Goal: Complete application form

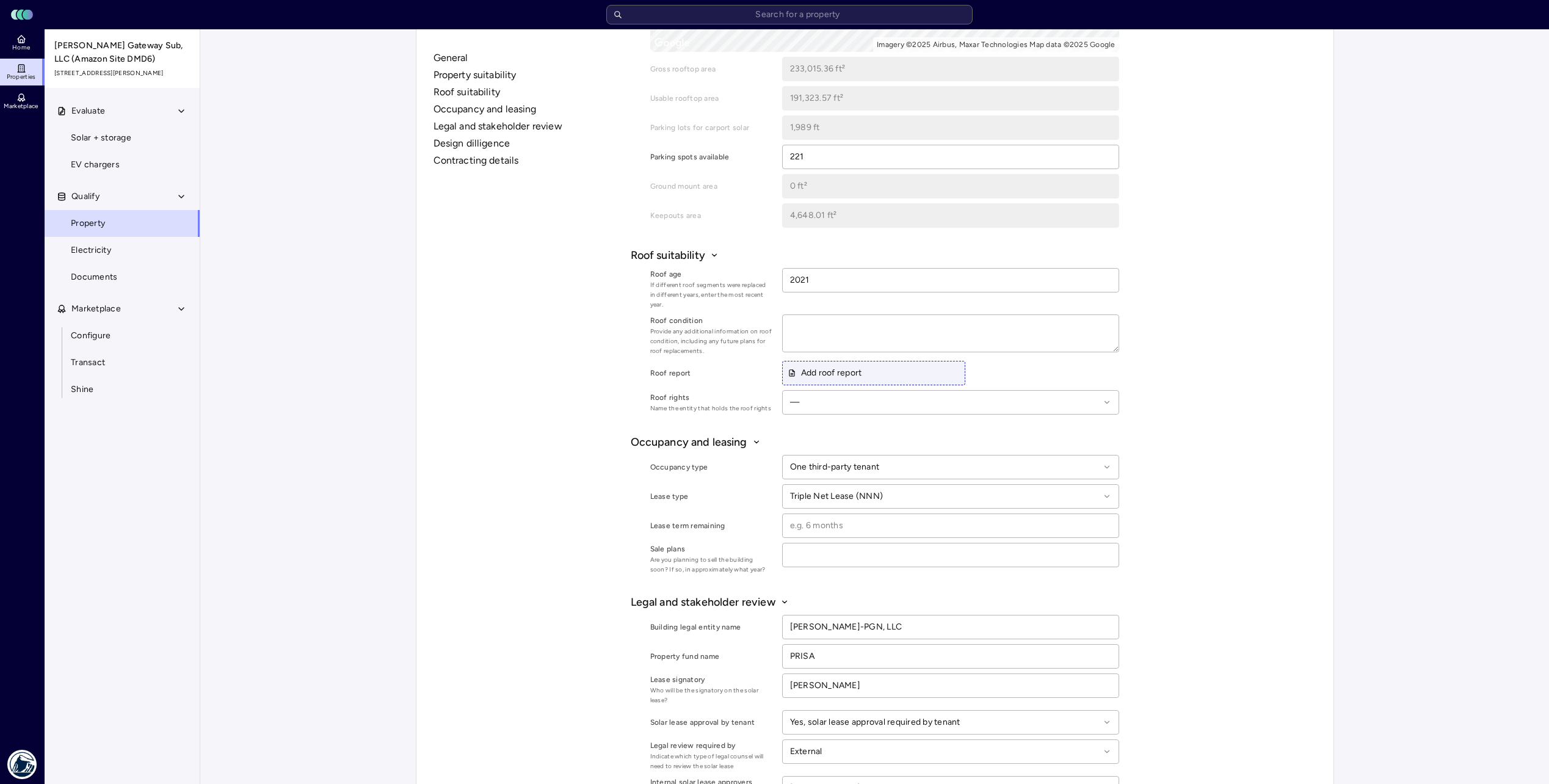
scroll to position [708, 0]
click at [776, 392] on input at bounding box center [950, 527] width 335 height 23
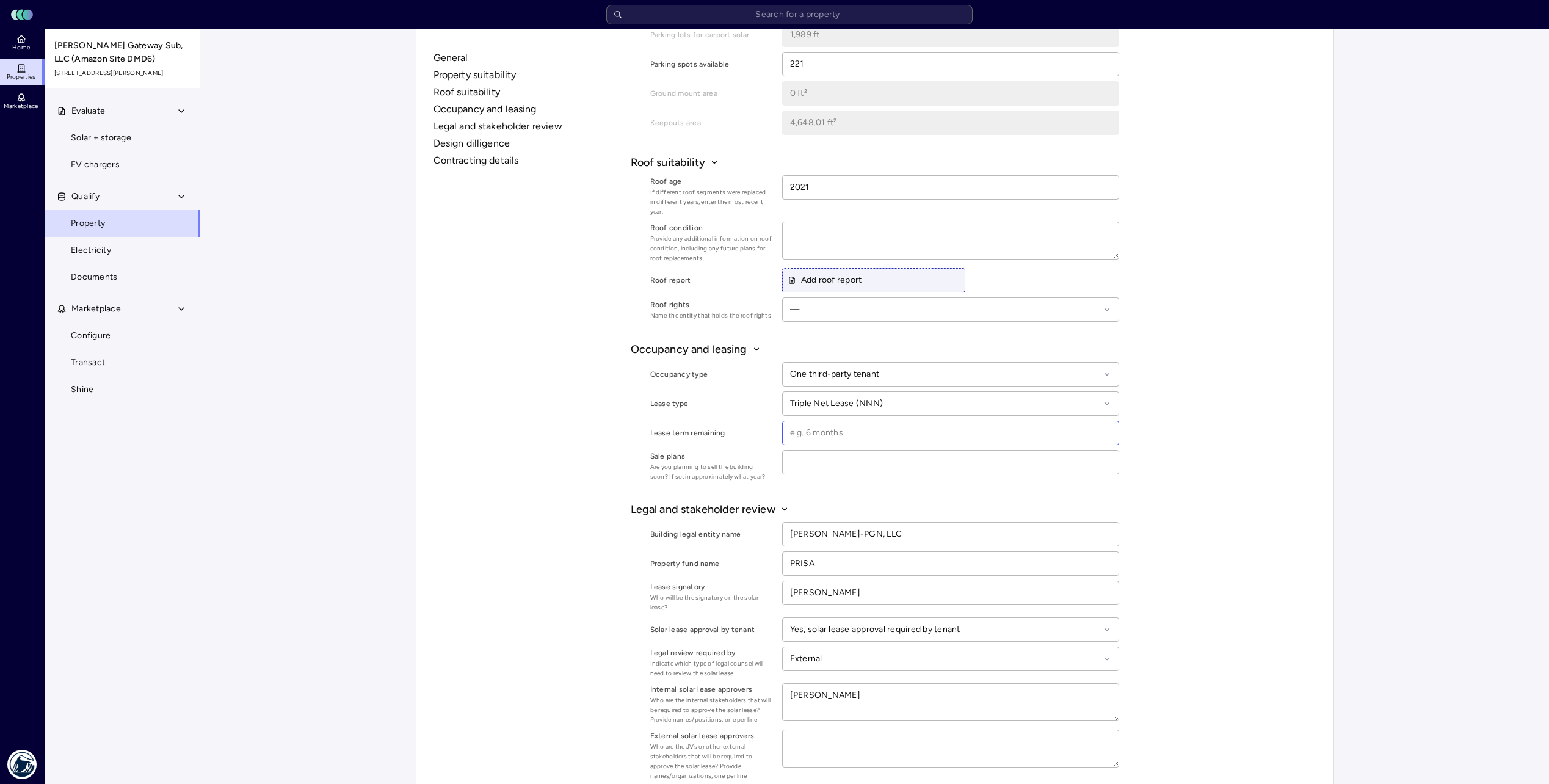
scroll to position [891, 0]
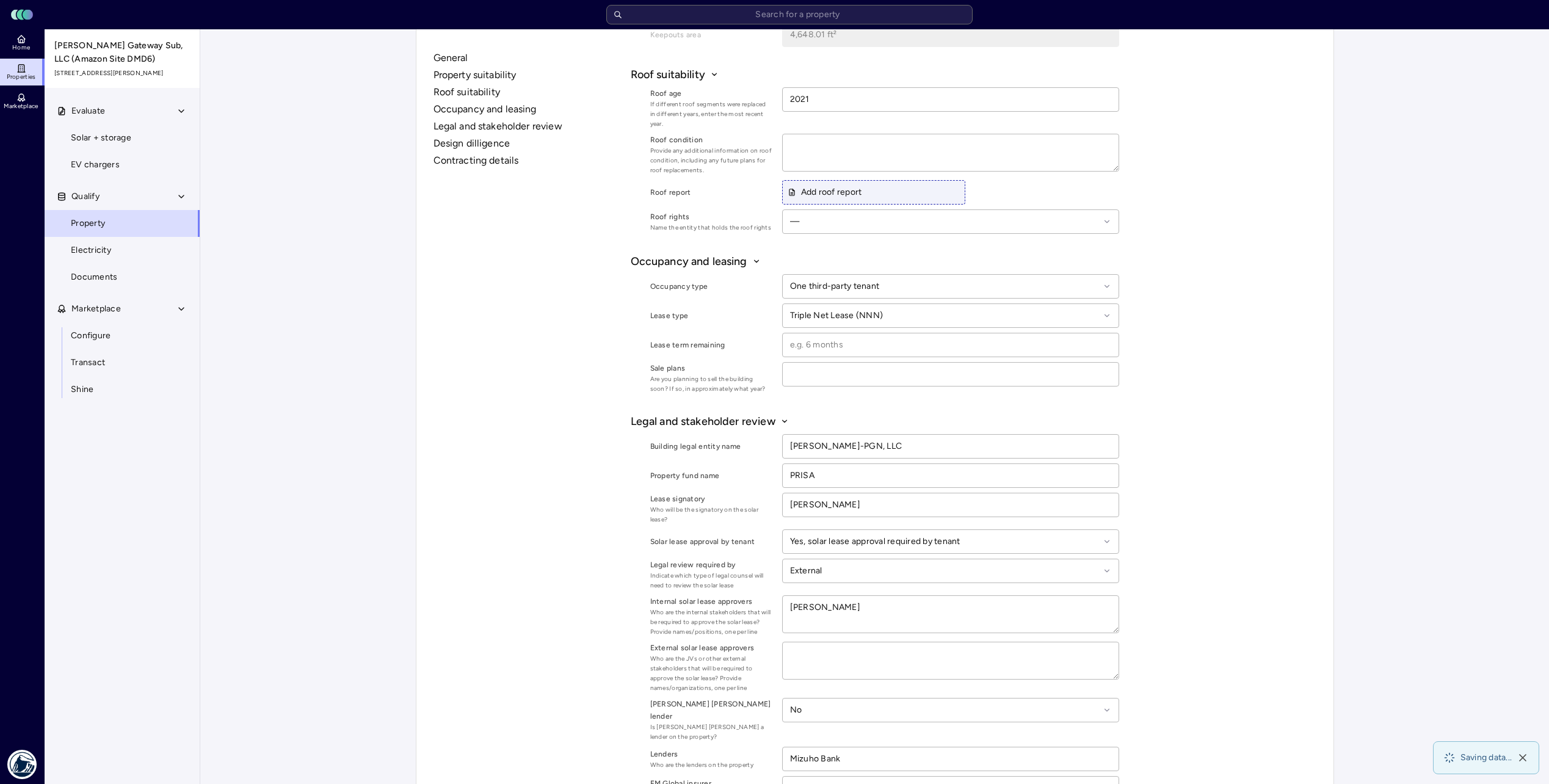
type textarea "x"
click at [776, 347] on input at bounding box center [950, 345] width 335 height 23
type input "72"
click at [776, 360] on div "General Property suitability Roof suitability Occupancy and leasing Legal and s…" at bounding box center [875, 195] width 892 height 2006
click at [776, 344] on input "72" at bounding box center [950, 345] width 335 height 23
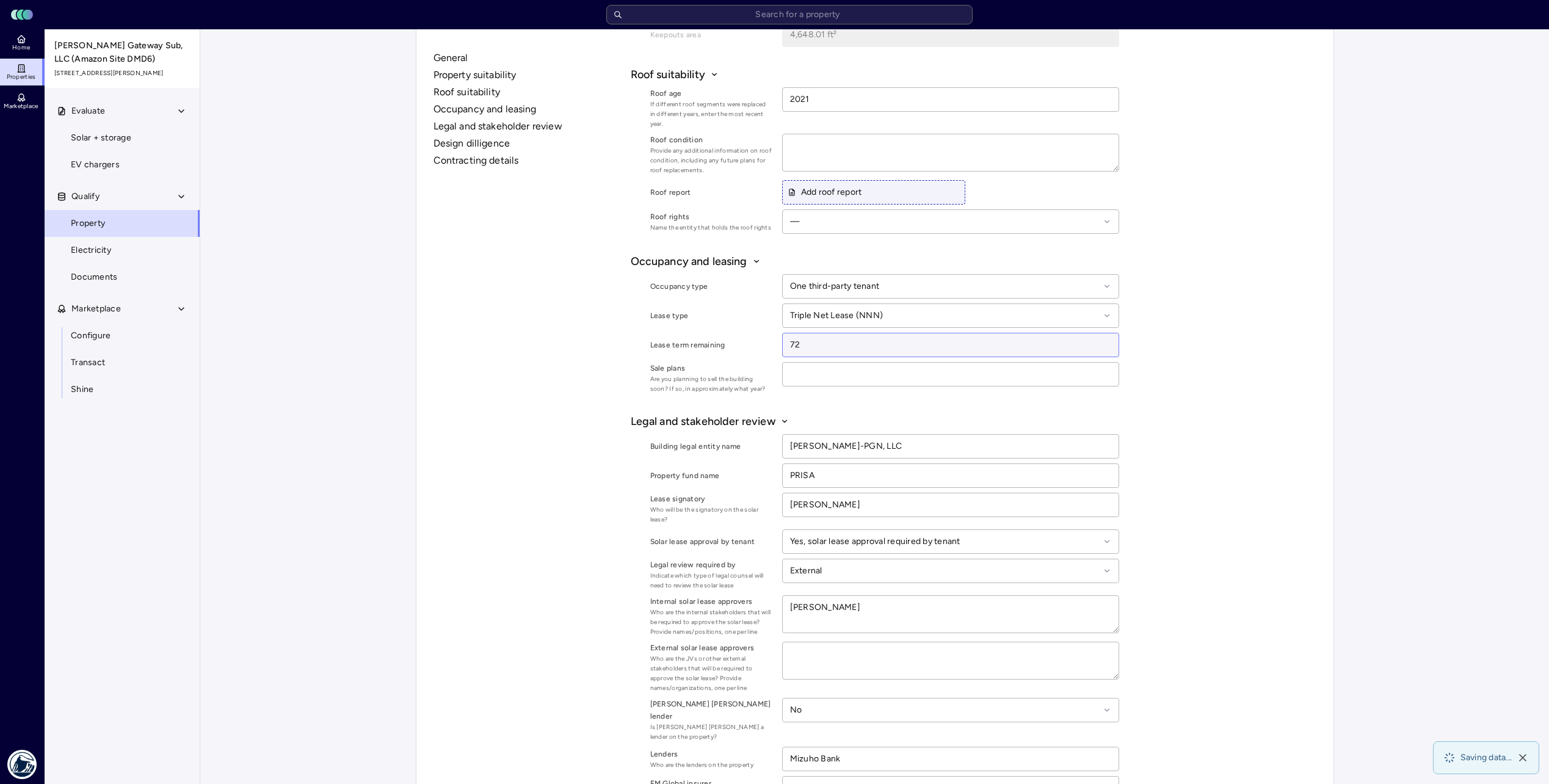
type textarea "x"
type input "72 months"
click at [776, 367] on div "General Property suitability Roof suitability Occupancy and leasing Legal and s…" at bounding box center [875, 195] width 892 height 2006
type textarea "x"
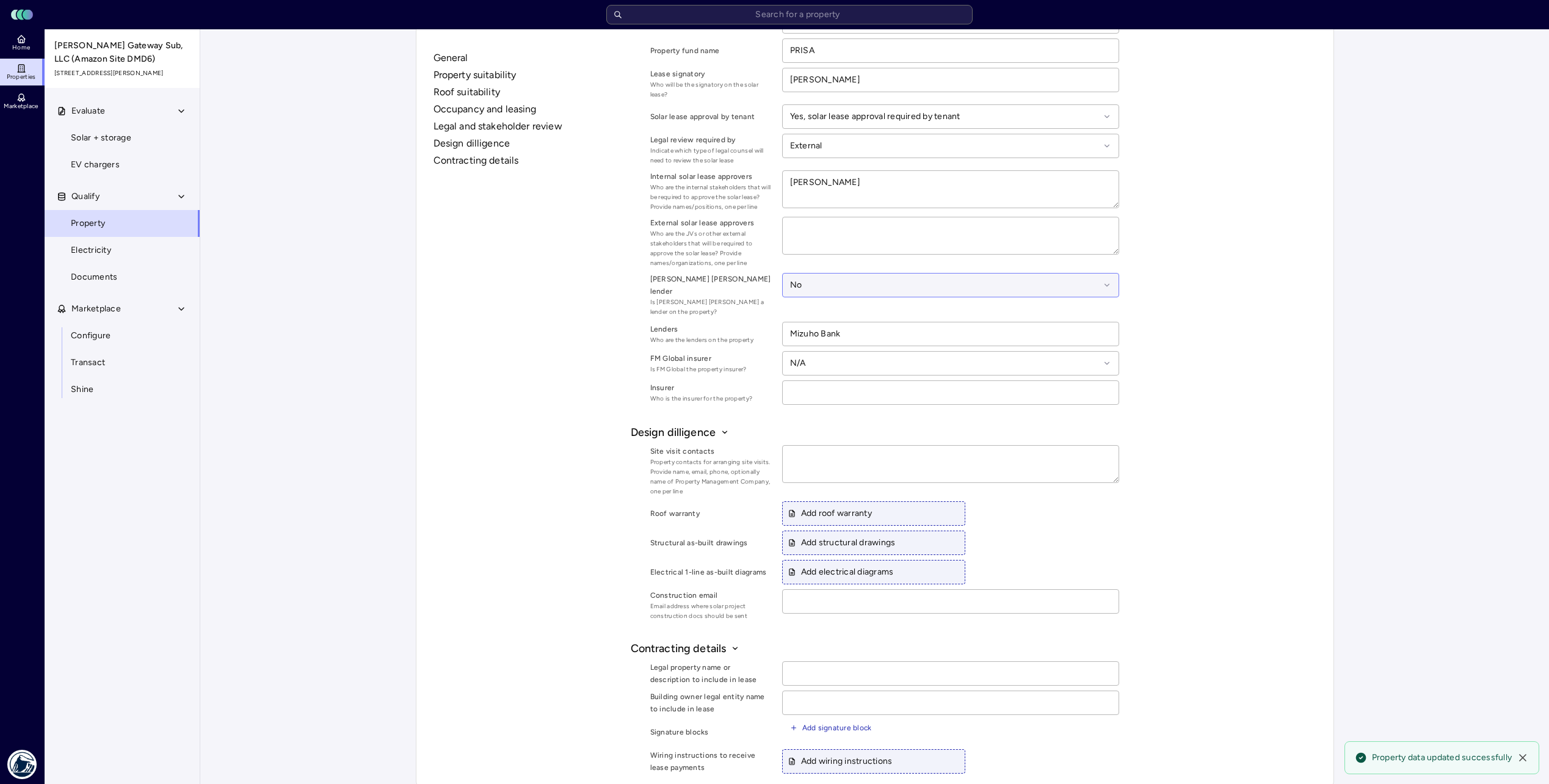
scroll to position [1318, 0]
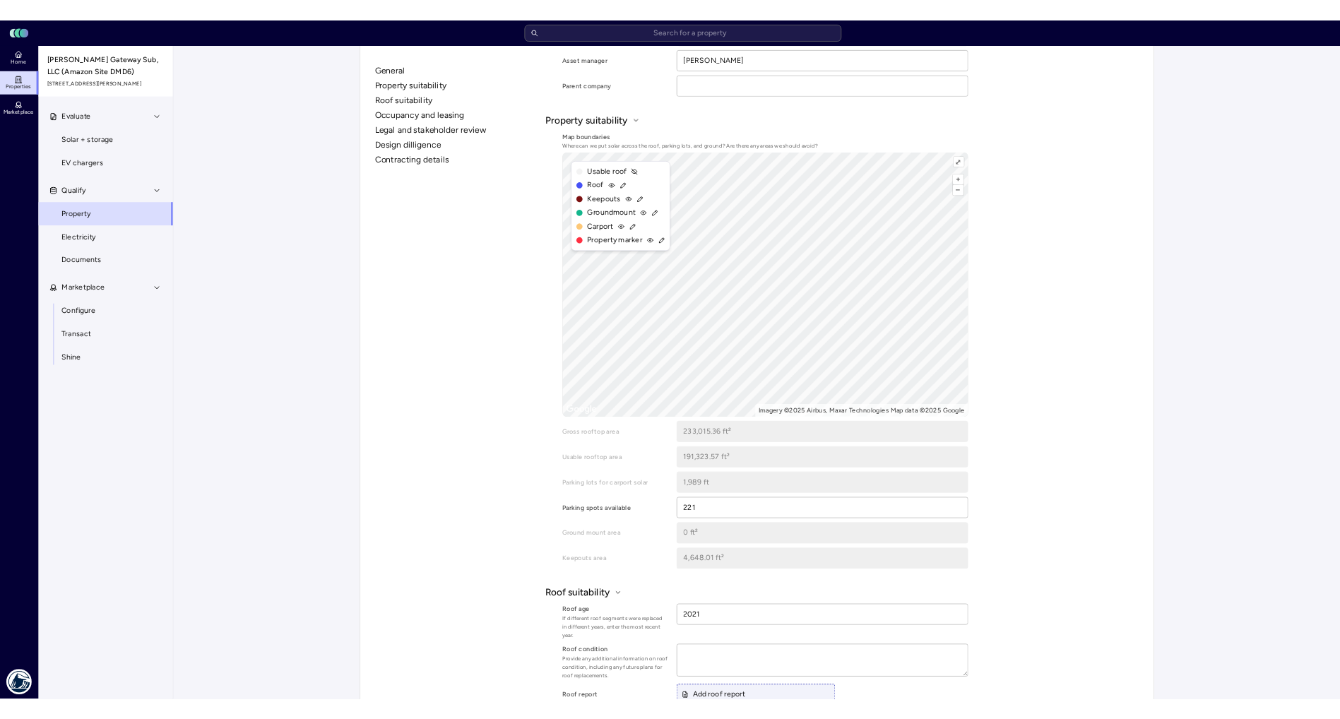
scroll to position [353, 0]
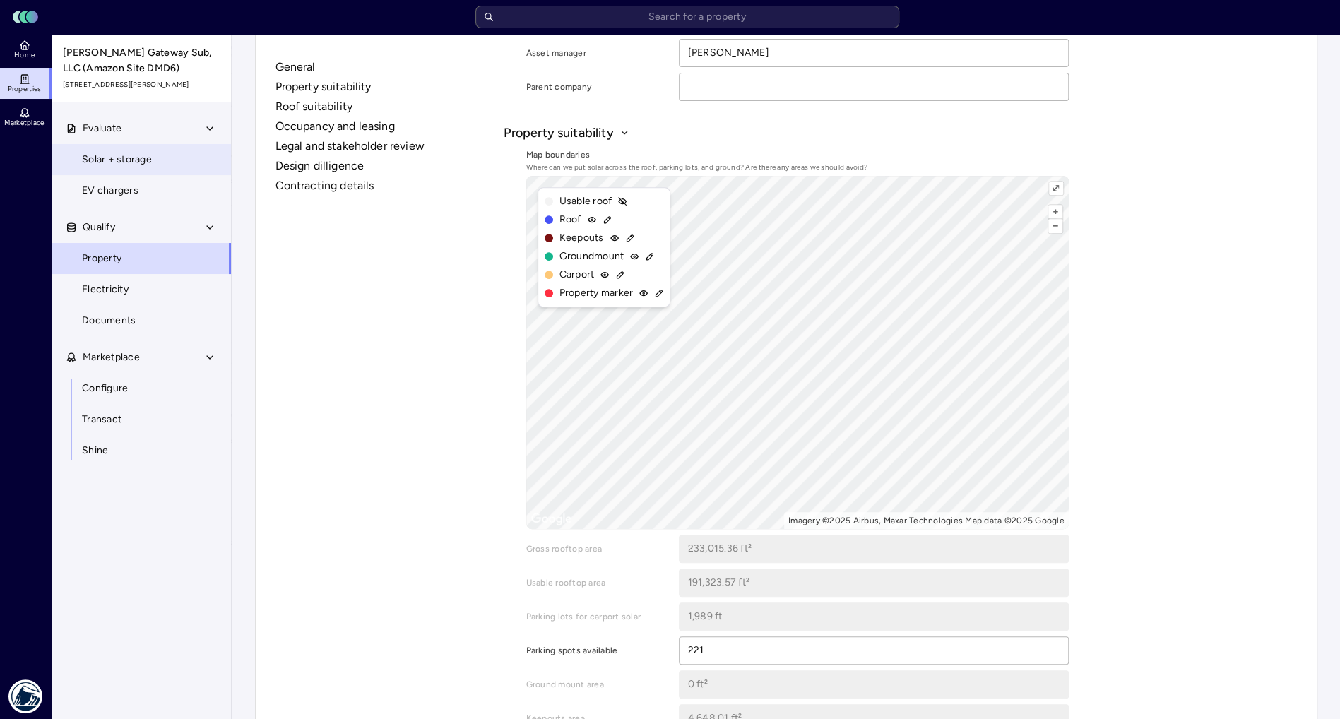
type textarea "x"
